Goal: Task Accomplishment & Management: Use online tool/utility

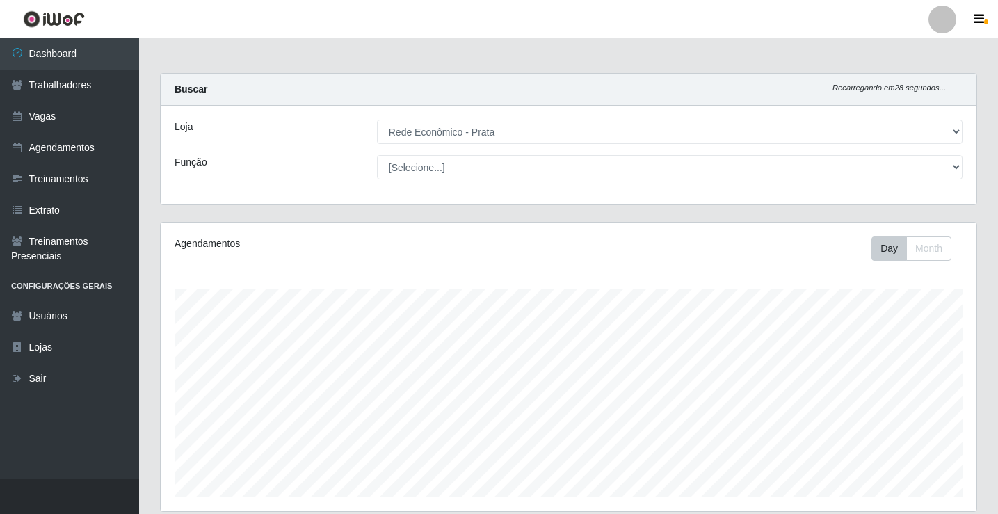
select select "192"
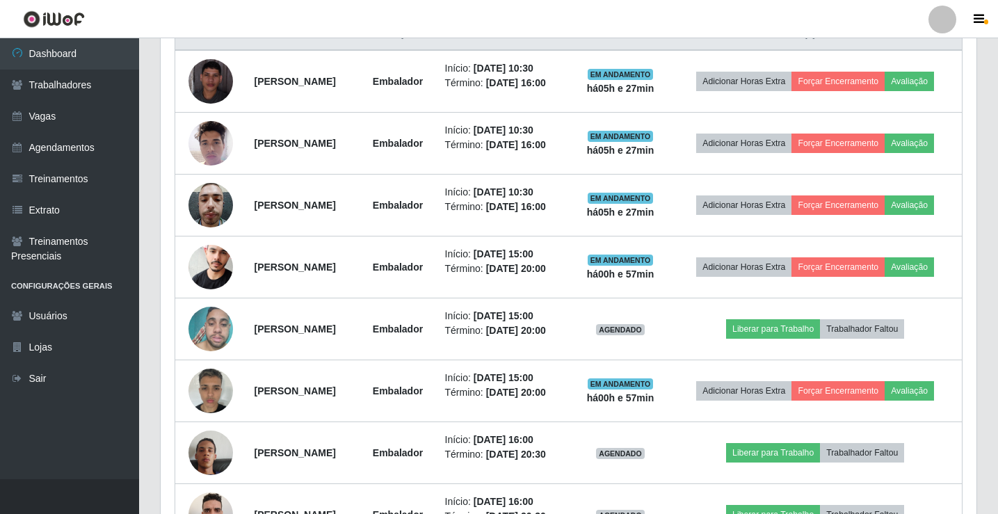
scroll to position [510, 0]
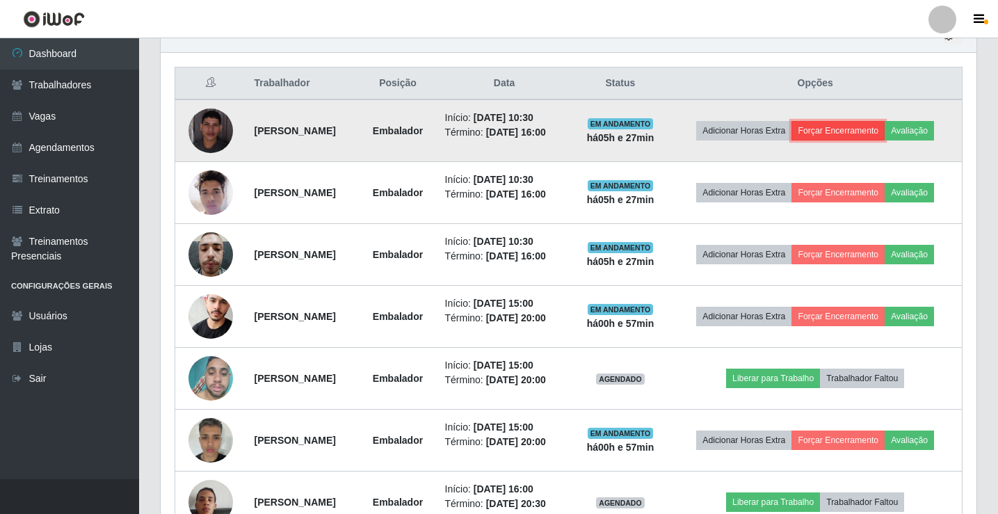
click at [875, 134] on button "Forçar Encerramento" at bounding box center [837, 130] width 93 height 19
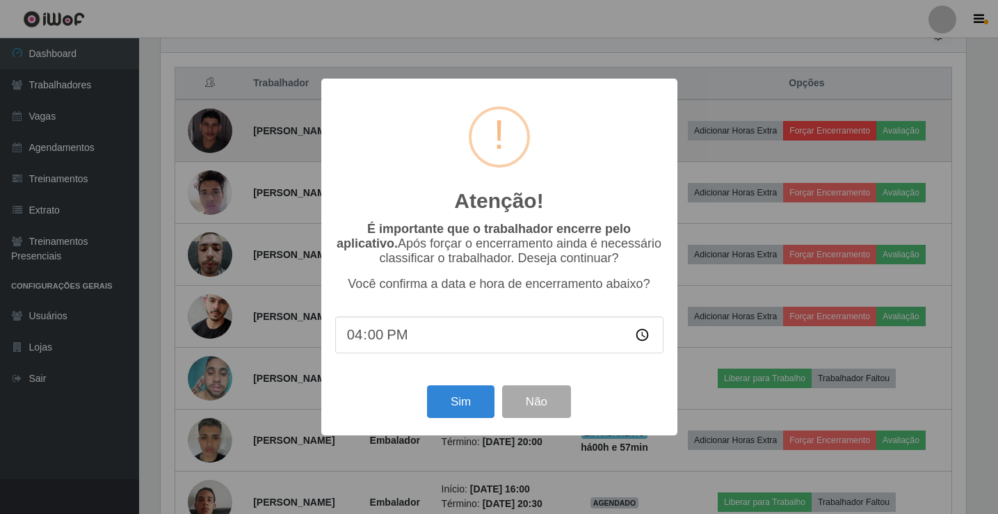
scroll to position [289, 809]
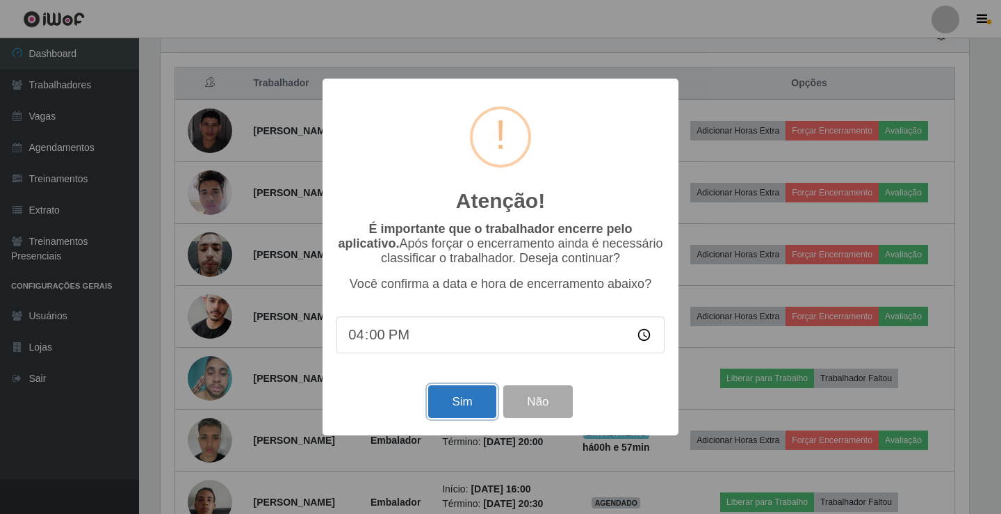
click at [483, 405] on button "Sim" at bounding box center [461, 401] width 67 height 33
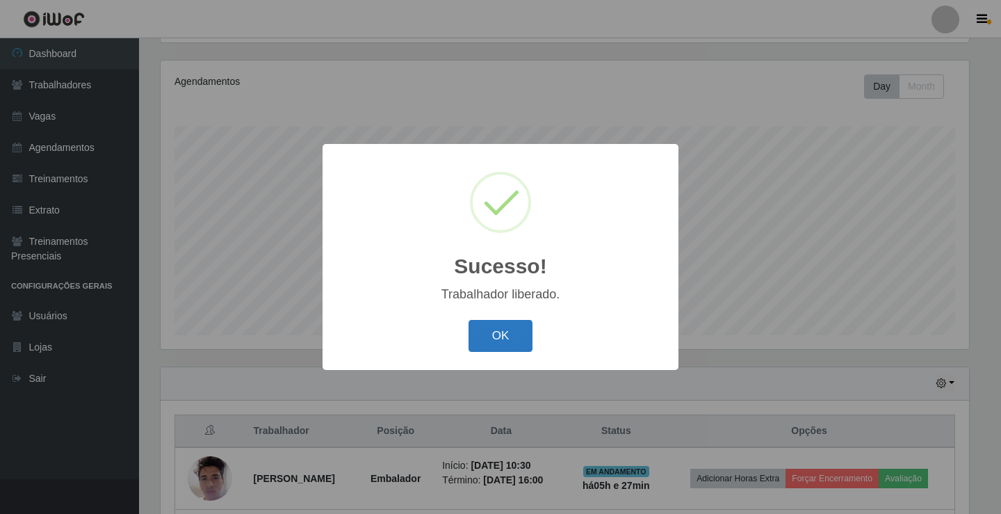
click at [501, 338] on button "OK" at bounding box center [501, 336] width 65 height 33
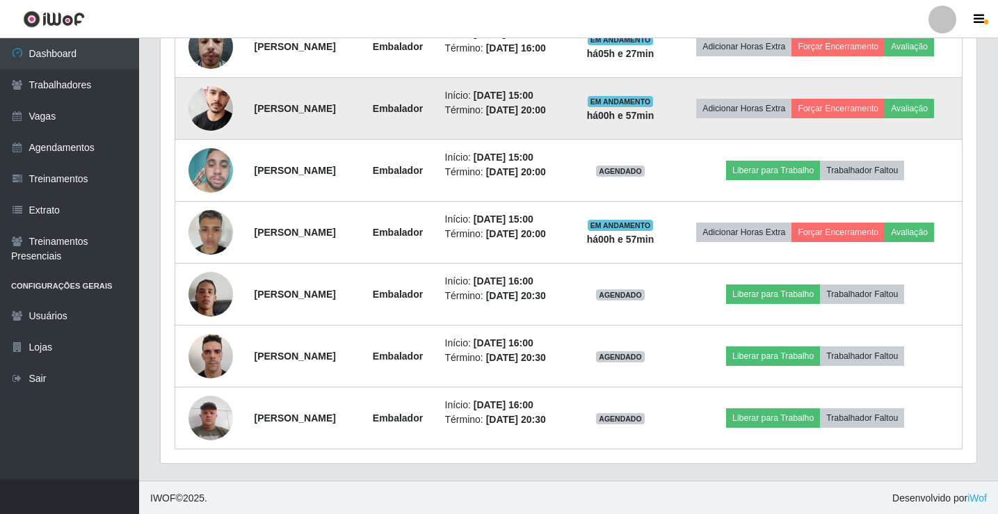
scroll to position [657, 0]
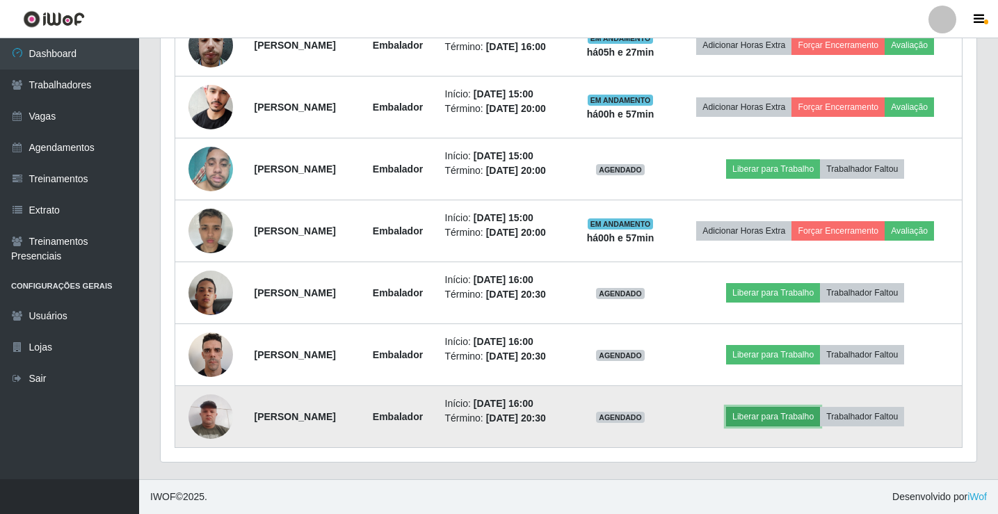
click at [783, 419] on button "Liberar para Trabalho" at bounding box center [773, 416] width 94 height 19
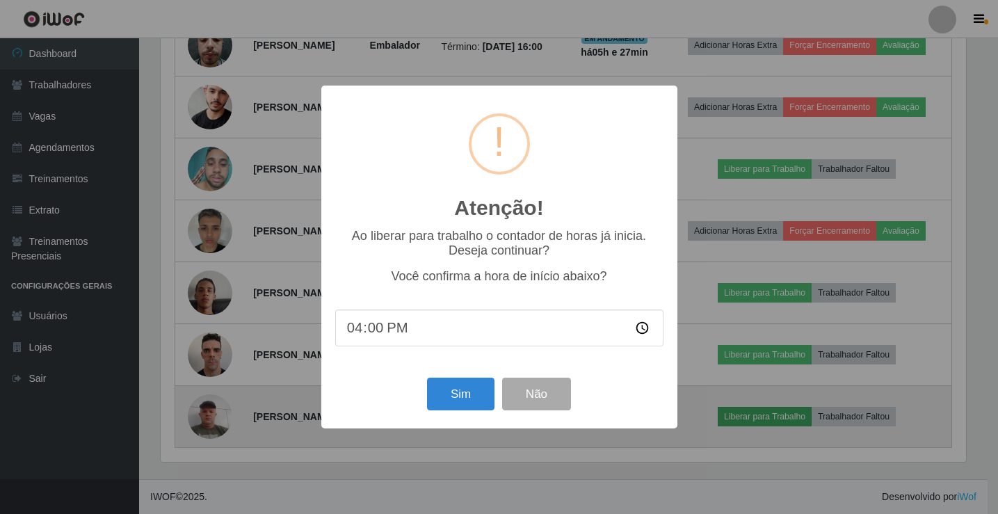
scroll to position [289, 809]
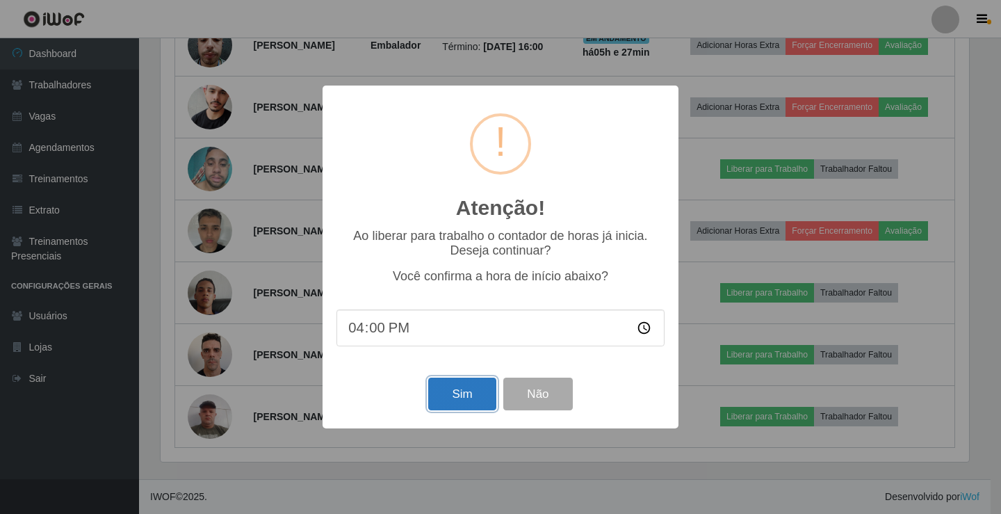
click at [455, 395] on button "Sim" at bounding box center [461, 394] width 67 height 33
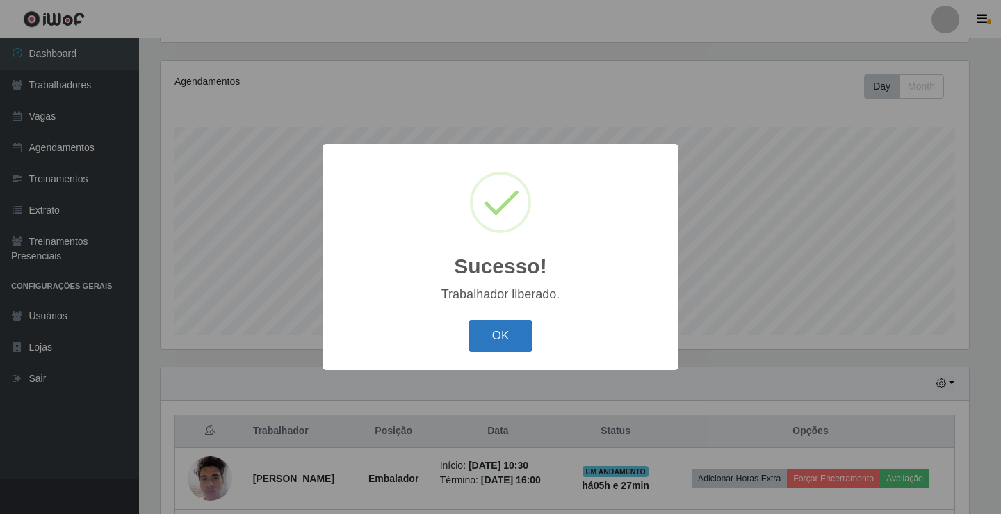
click at [507, 335] on button "OK" at bounding box center [501, 336] width 65 height 33
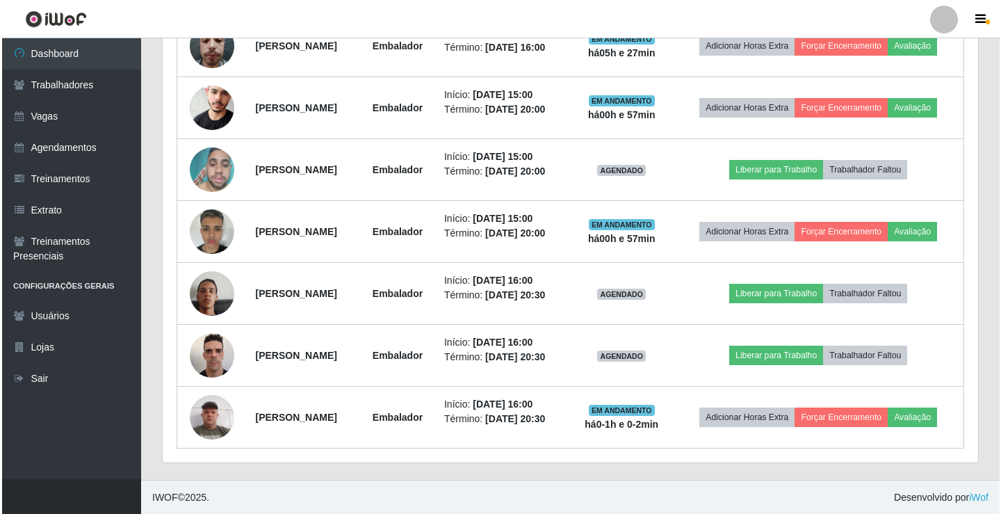
scroll to position [657, 0]
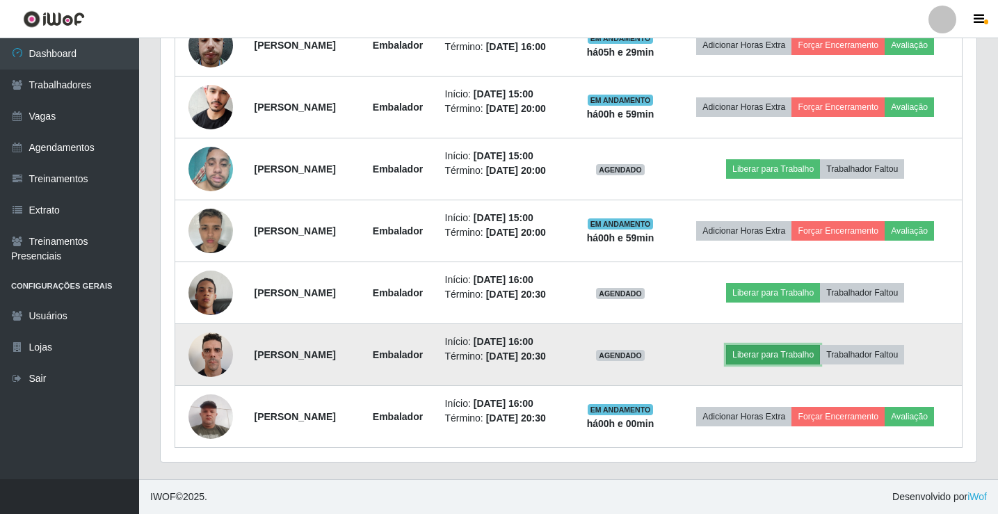
click at [771, 350] on button "Liberar para Trabalho" at bounding box center [773, 354] width 94 height 19
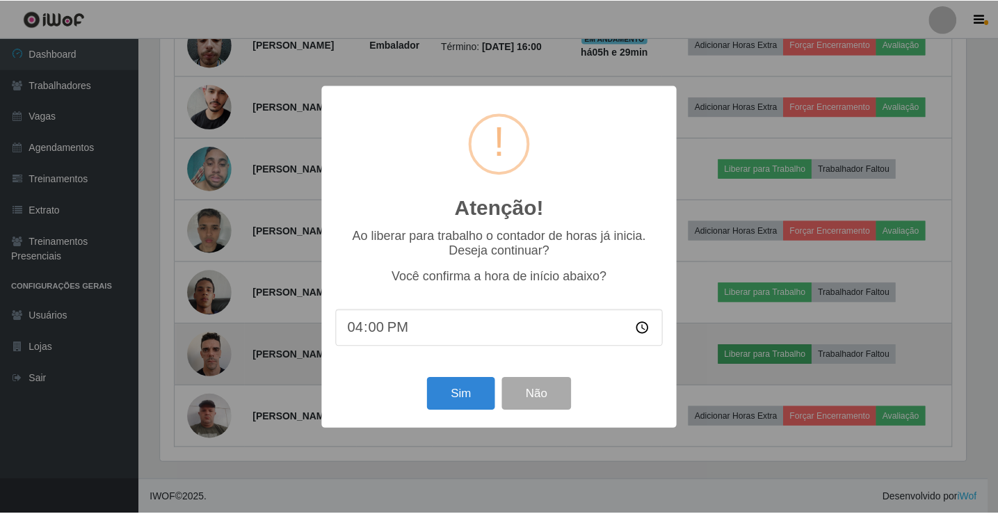
scroll to position [289, 809]
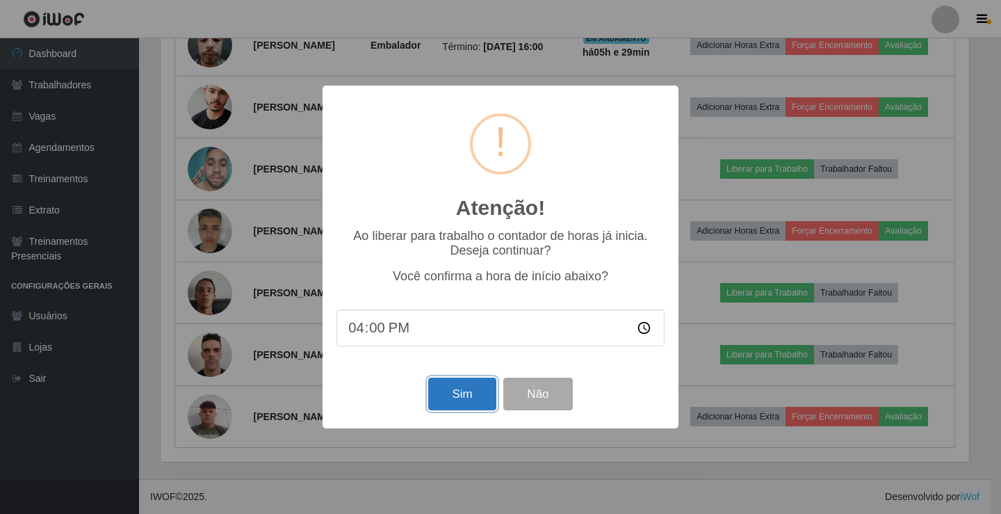
click at [476, 396] on button "Sim" at bounding box center [461, 394] width 67 height 33
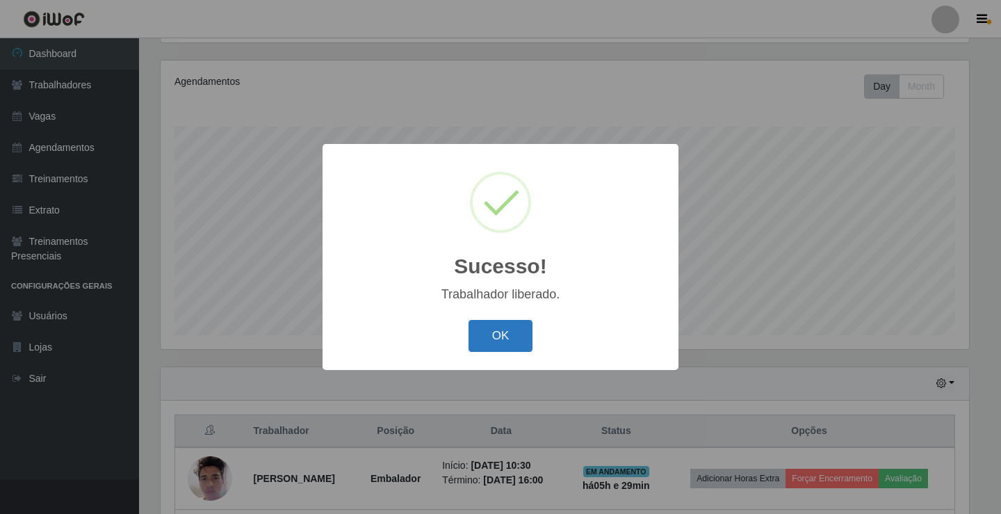
click at [503, 335] on button "OK" at bounding box center [501, 336] width 65 height 33
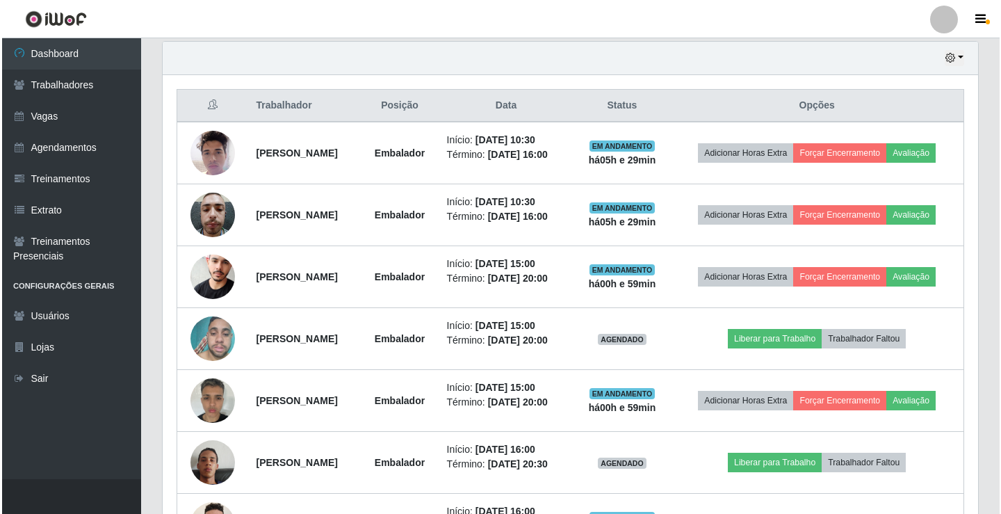
scroll to position [487, 0]
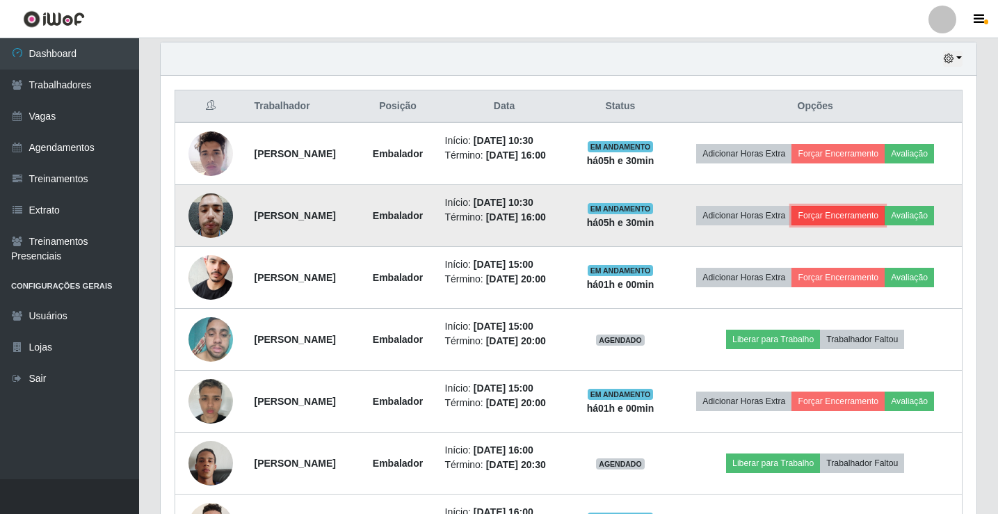
click at [859, 216] on button "Forçar Encerramento" at bounding box center [837, 215] width 93 height 19
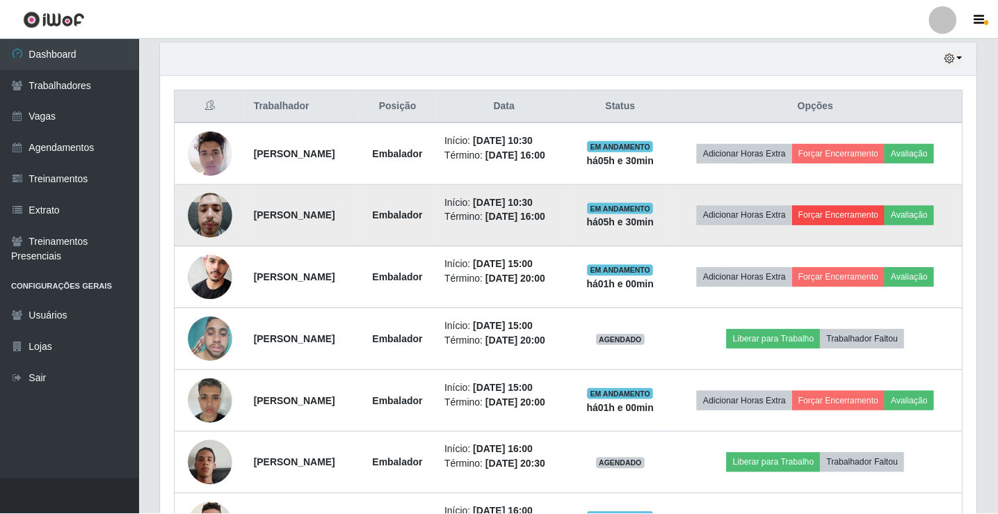
scroll to position [289, 809]
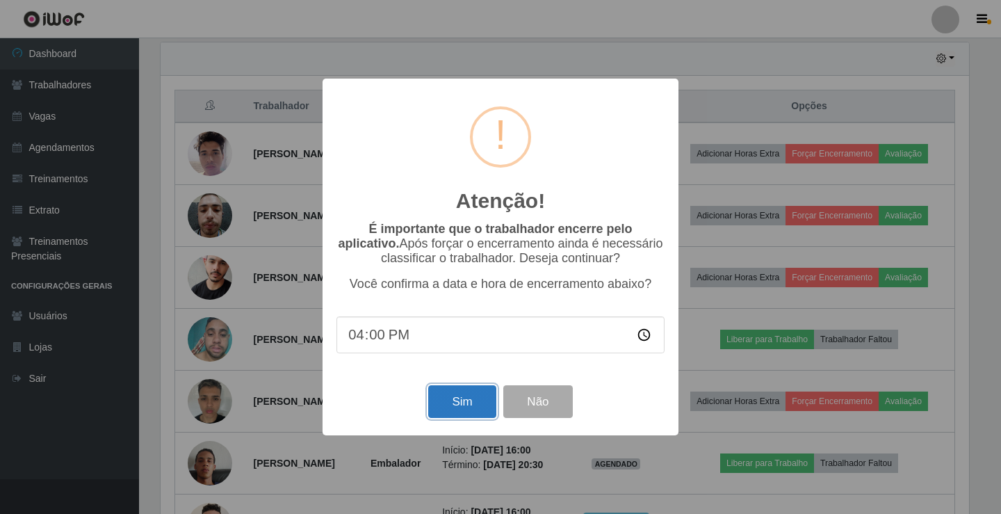
click at [474, 405] on button "Sim" at bounding box center [461, 401] width 67 height 33
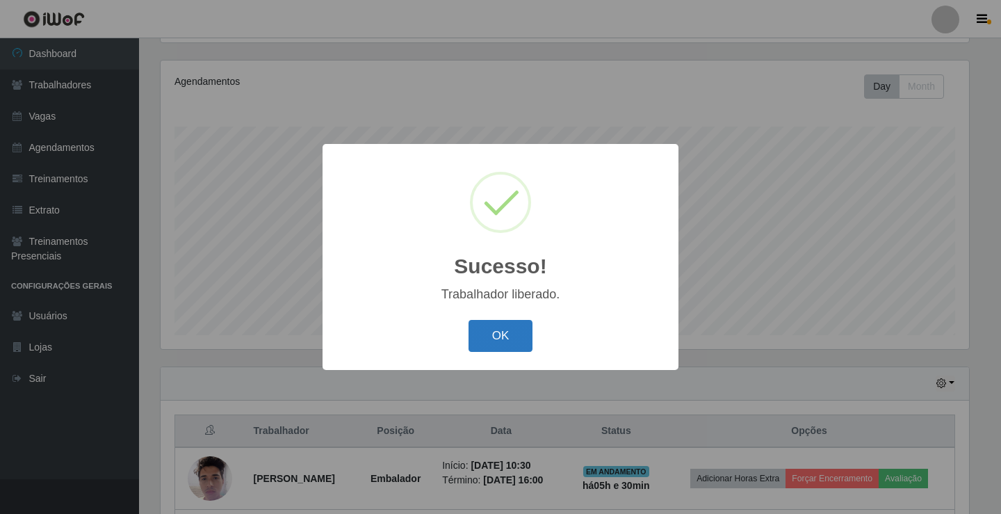
click at [512, 333] on button "OK" at bounding box center [501, 336] width 65 height 33
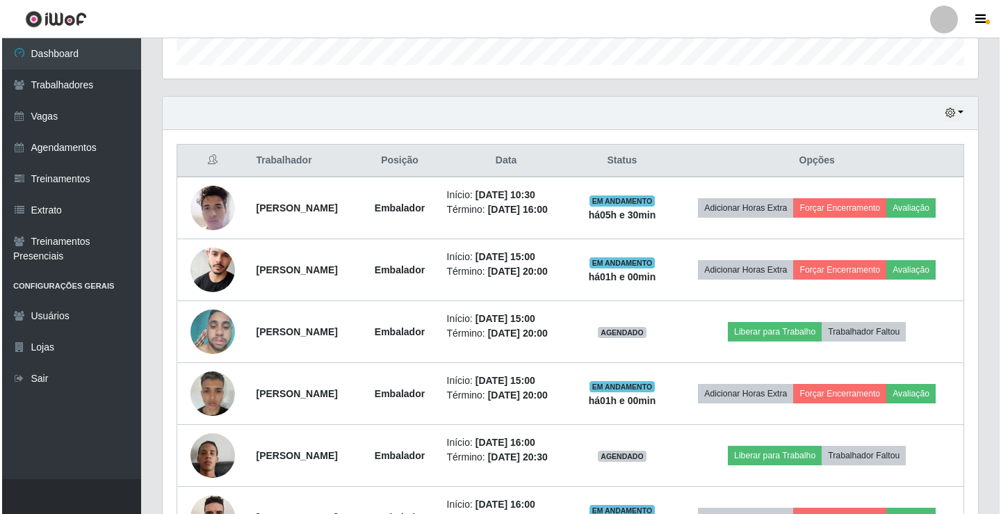
scroll to position [440, 0]
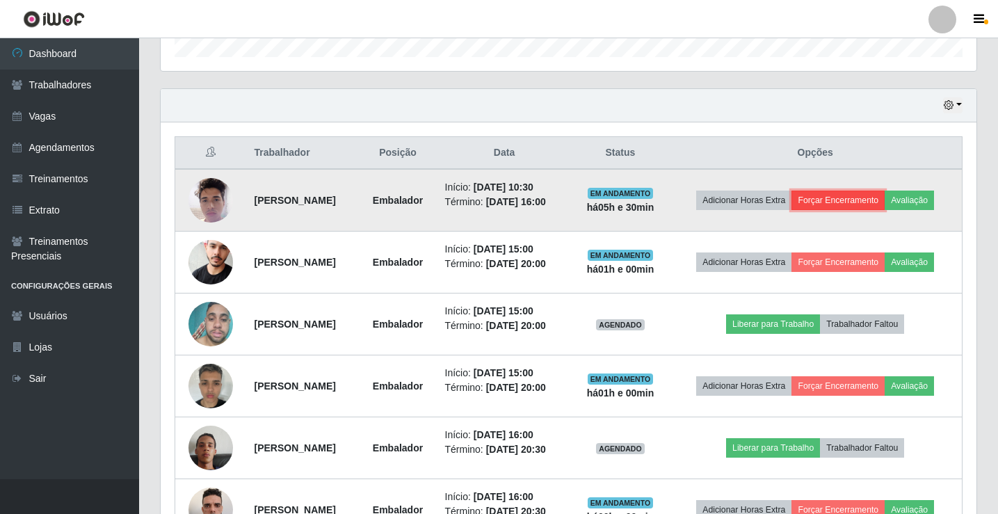
click at [862, 200] on button "Forçar Encerramento" at bounding box center [837, 200] width 93 height 19
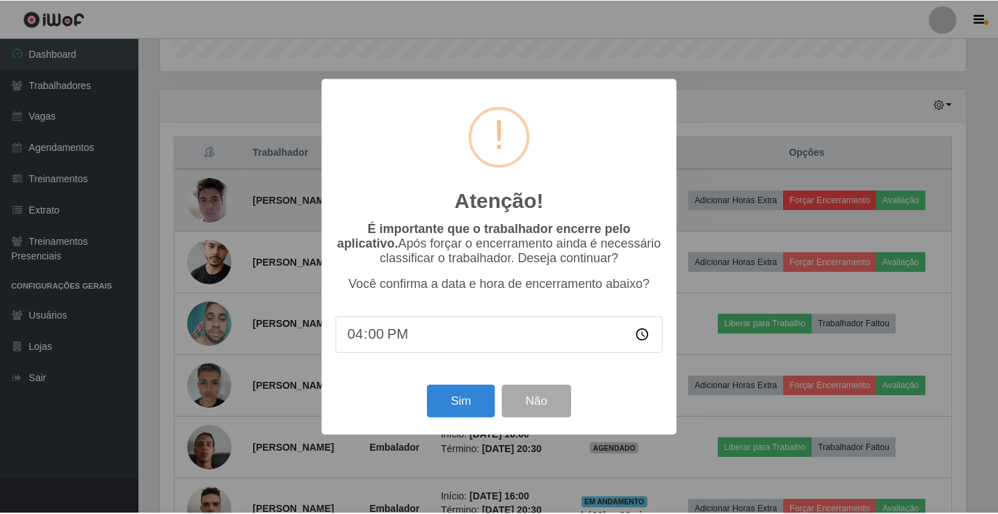
scroll to position [289, 809]
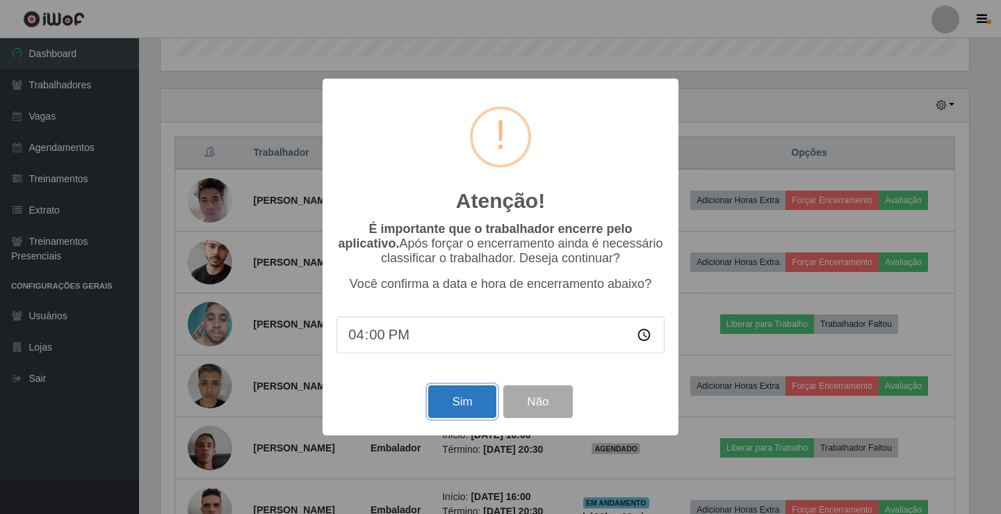
click at [483, 403] on button "Sim" at bounding box center [461, 401] width 67 height 33
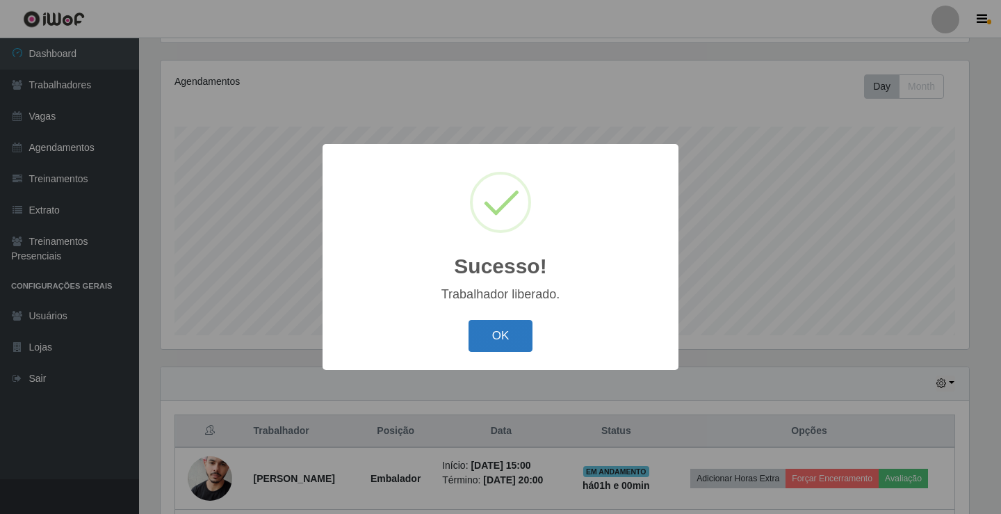
drag, startPoint x: 515, startPoint y: 330, endPoint x: 573, endPoint y: 332, distance: 58.5
click at [517, 332] on button "OK" at bounding box center [501, 336] width 65 height 33
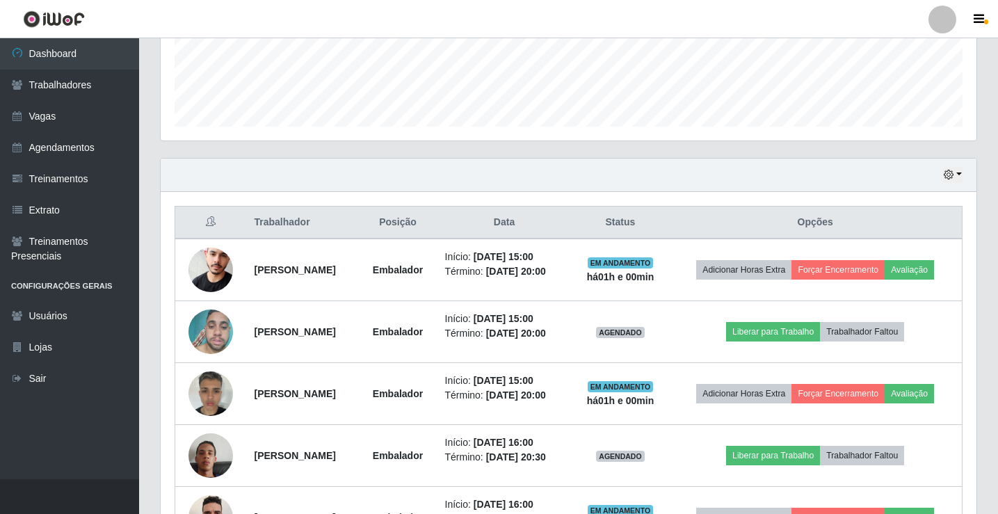
scroll to position [533, 0]
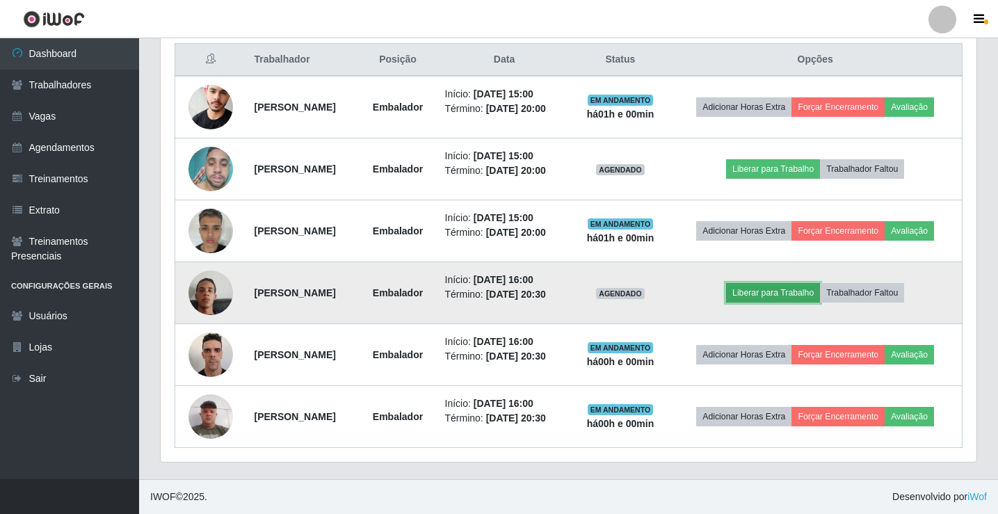
click at [784, 292] on button "Liberar para Trabalho" at bounding box center [773, 292] width 94 height 19
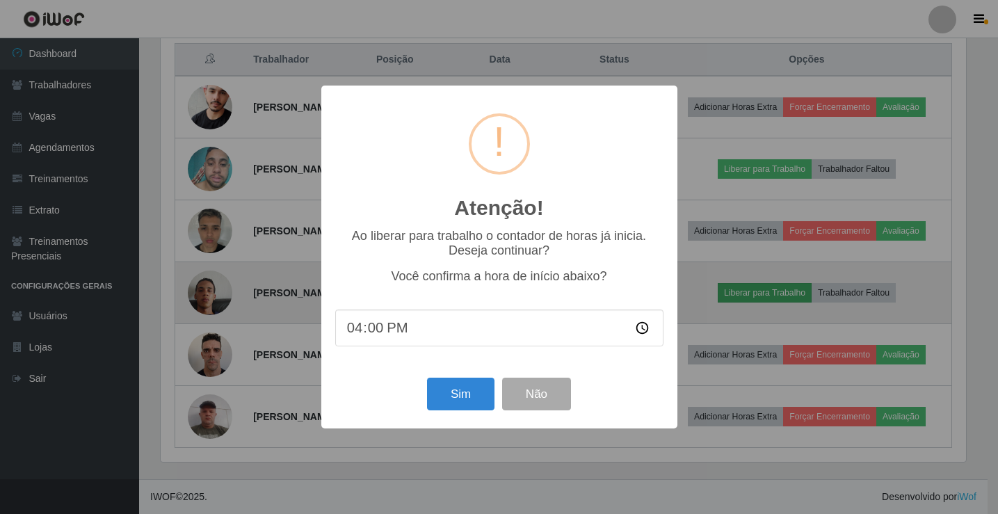
scroll to position [289, 809]
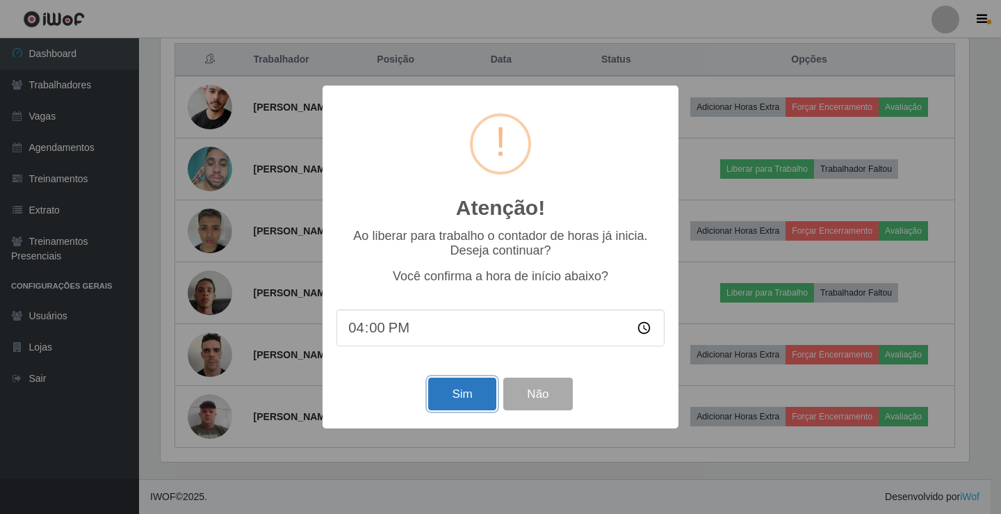
click at [453, 395] on button "Sim" at bounding box center [461, 394] width 67 height 33
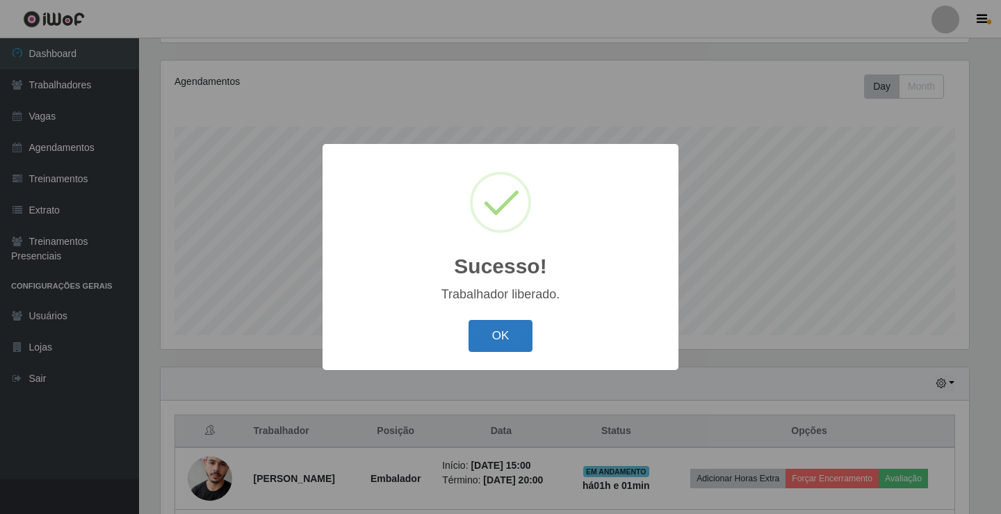
click at [511, 342] on button "OK" at bounding box center [501, 336] width 65 height 33
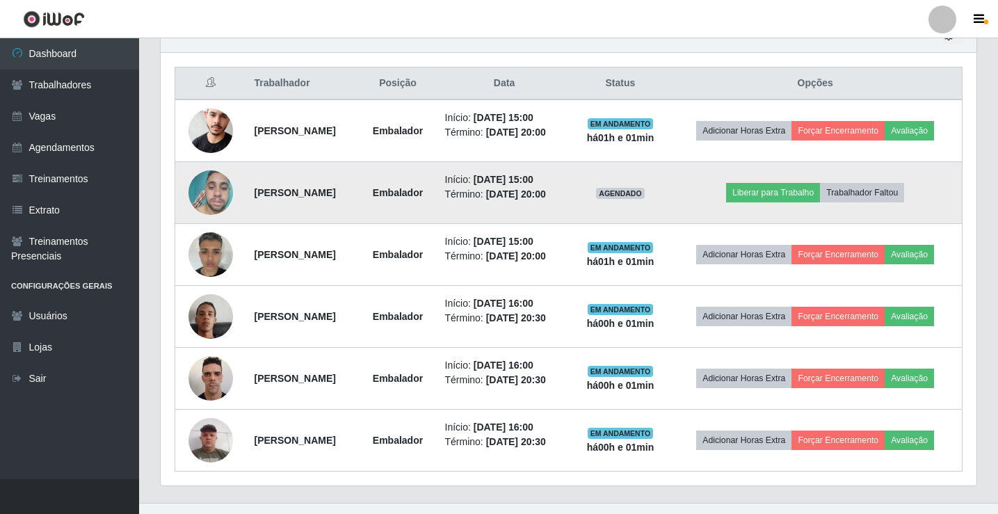
scroll to position [0, 0]
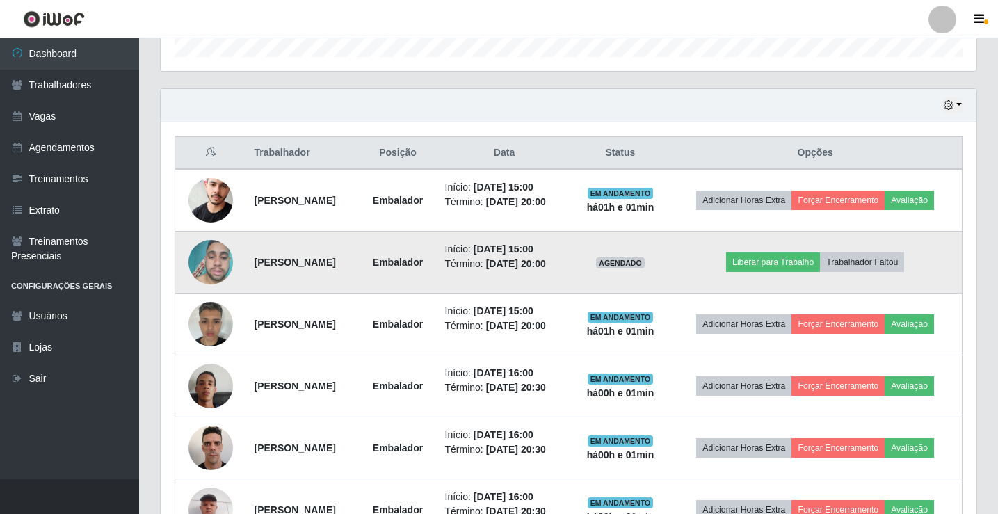
click at [213, 269] on img at bounding box center [210, 262] width 45 height 59
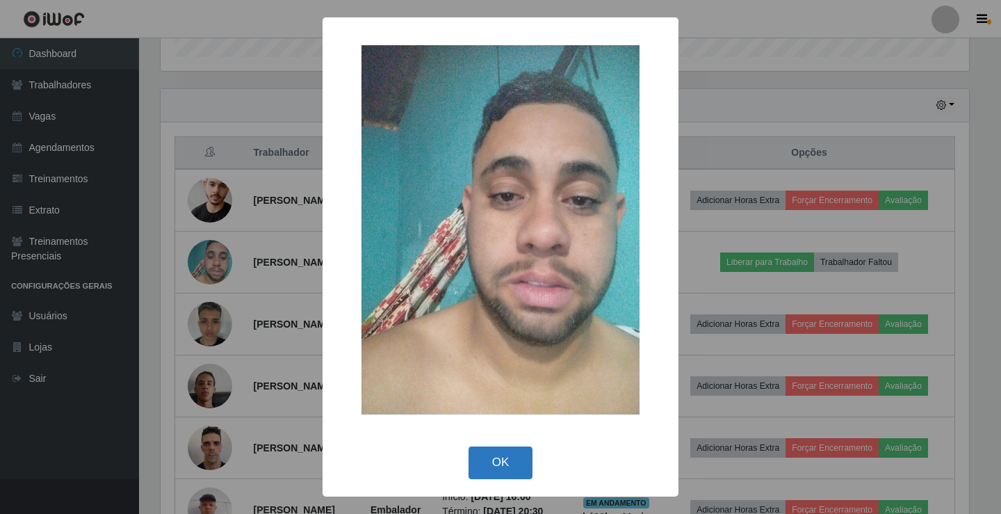
click at [526, 456] on button "OK" at bounding box center [501, 462] width 65 height 33
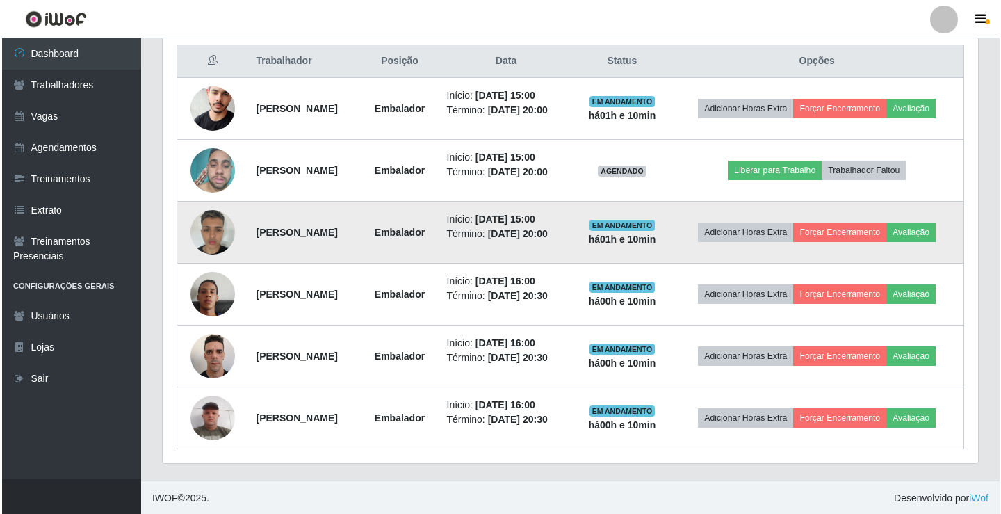
scroll to position [533, 0]
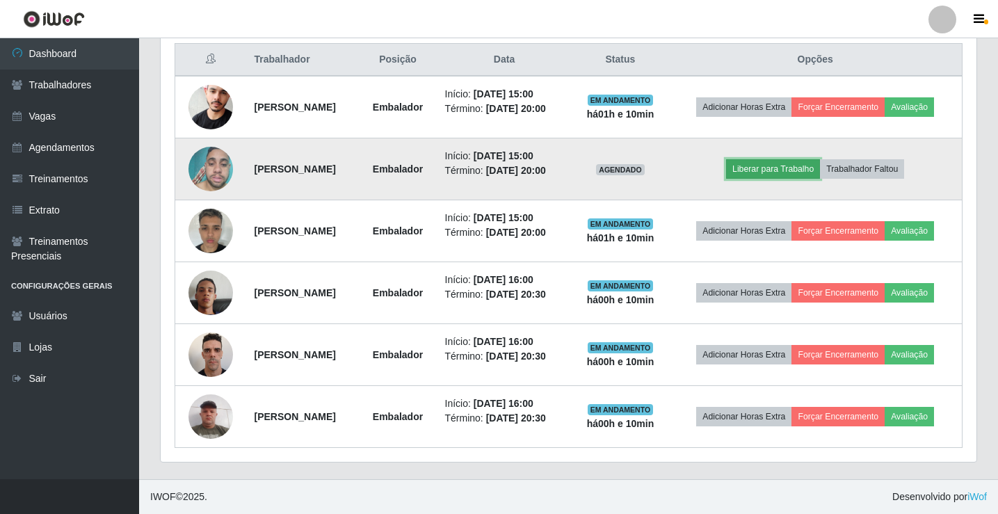
click at [798, 171] on button "Liberar para Trabalho" at bounding box center [773, 168] width 94 height 19
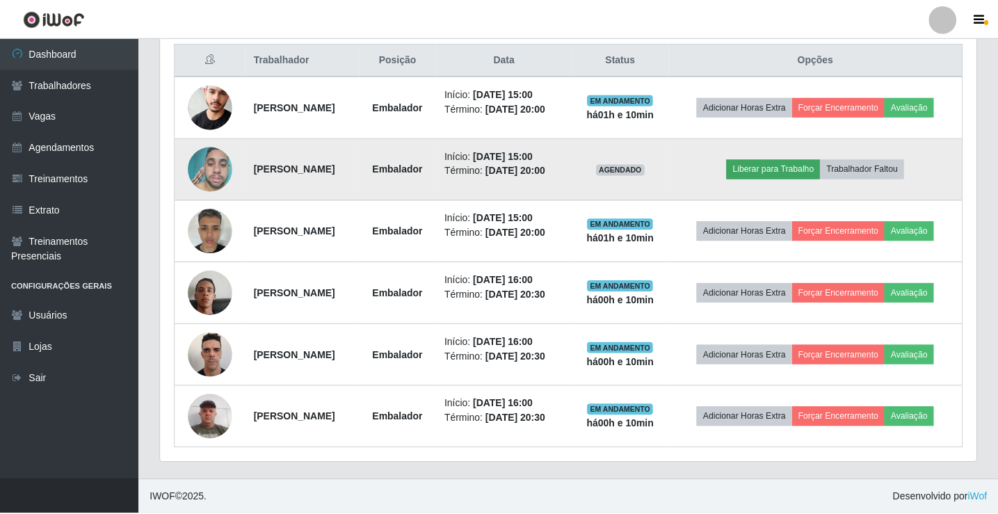
scroll to position [289, 809]
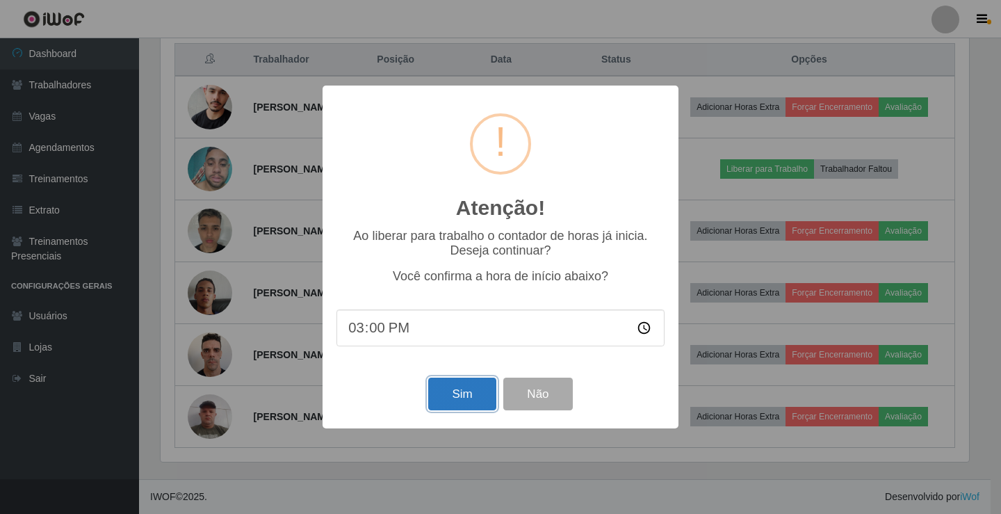
click at [453, 398] on button "Sim" at bounding box center [461, 394] width 67 height 33
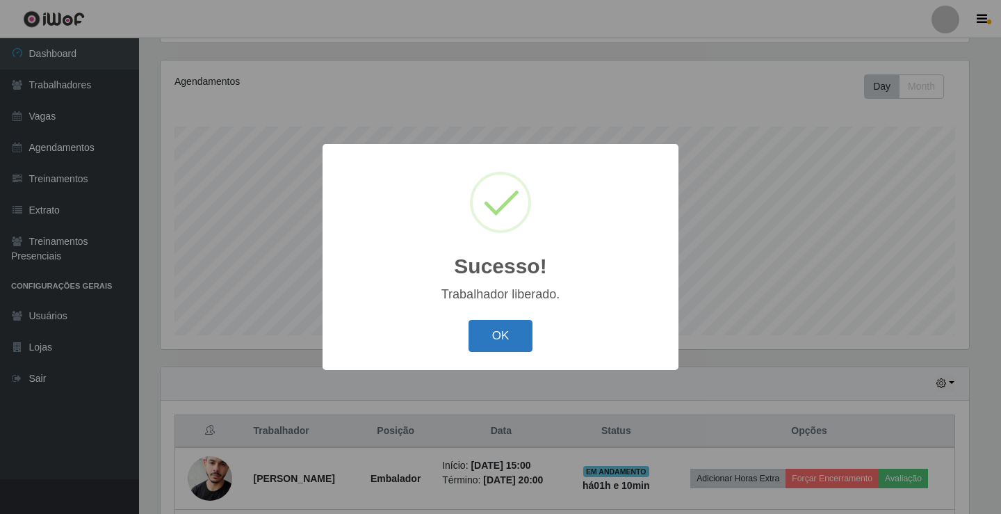
click at [486, 335] on button "OK" at bounding box center [501, 336] width 65 height 33
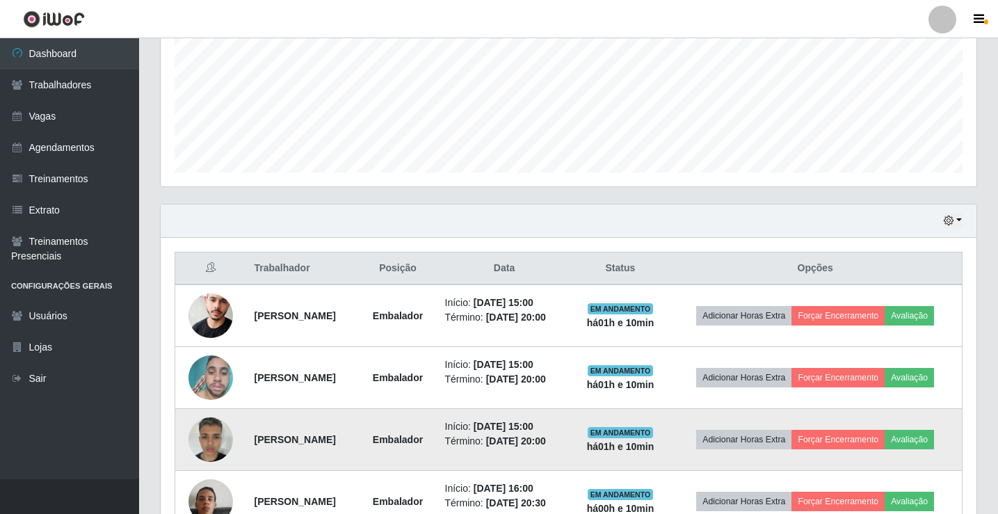
scroll to position [533, 0]
